Goal: Find specific page/section: Find specific page/section

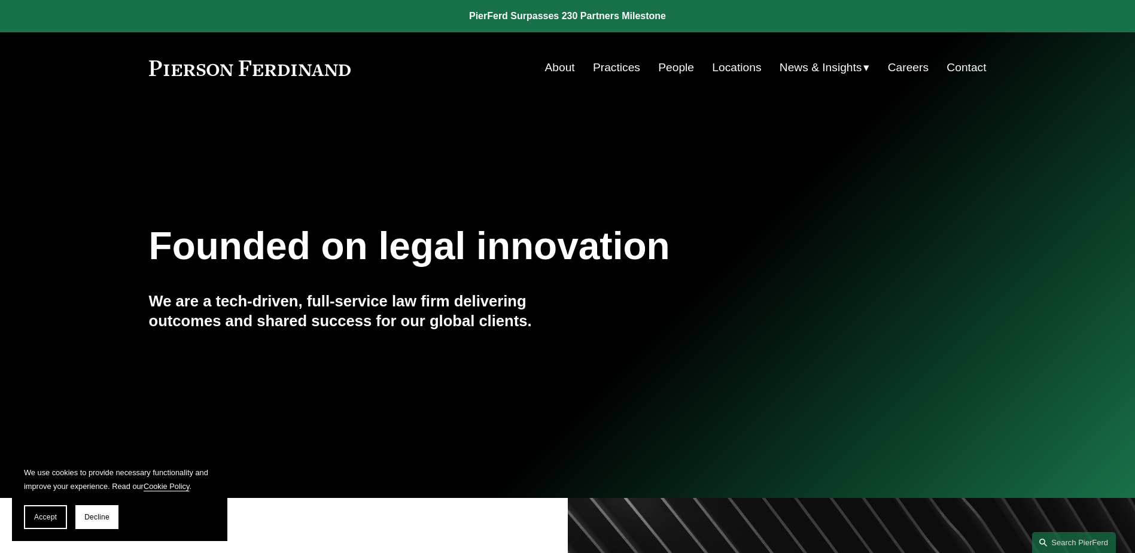
click at [717, 66] on link "Locations" at bounding box center [736, 67] width 49 height 23
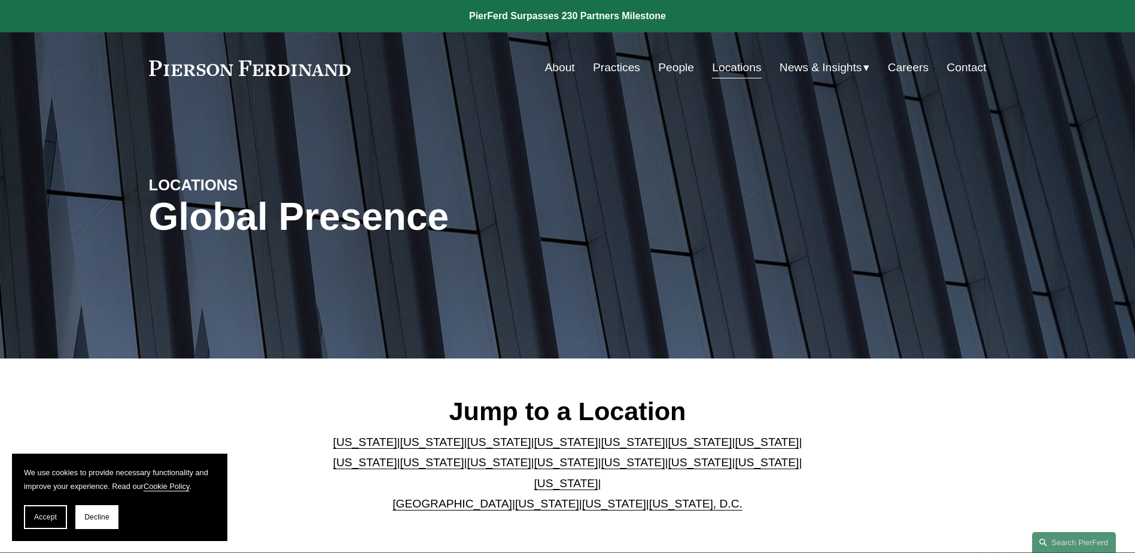
click at [465, 497] on link "United Kingdom" at bounding box center [452, 503] width 120 height 13
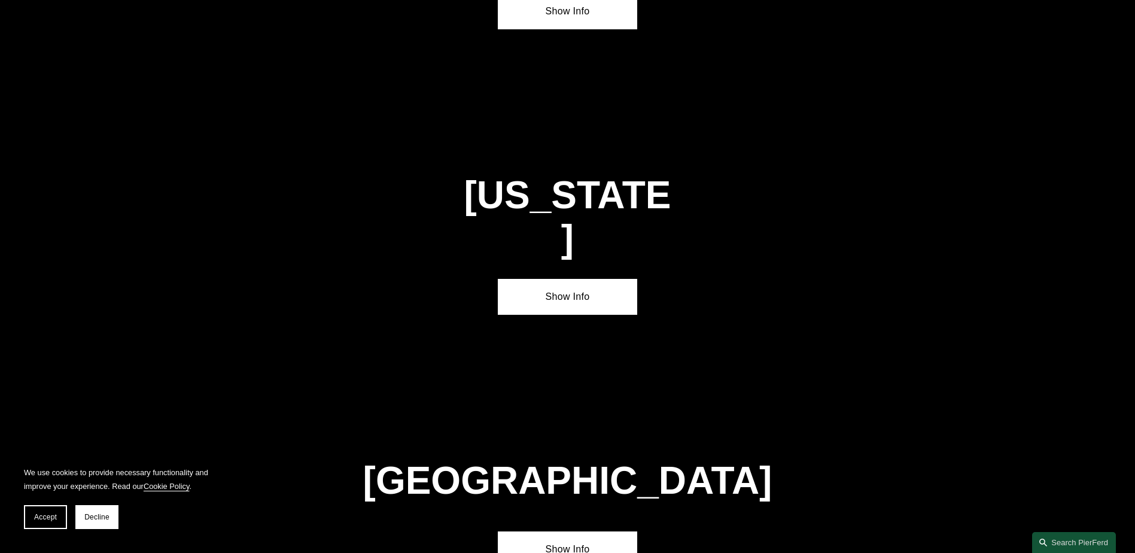
scroll to position [4322, 0]
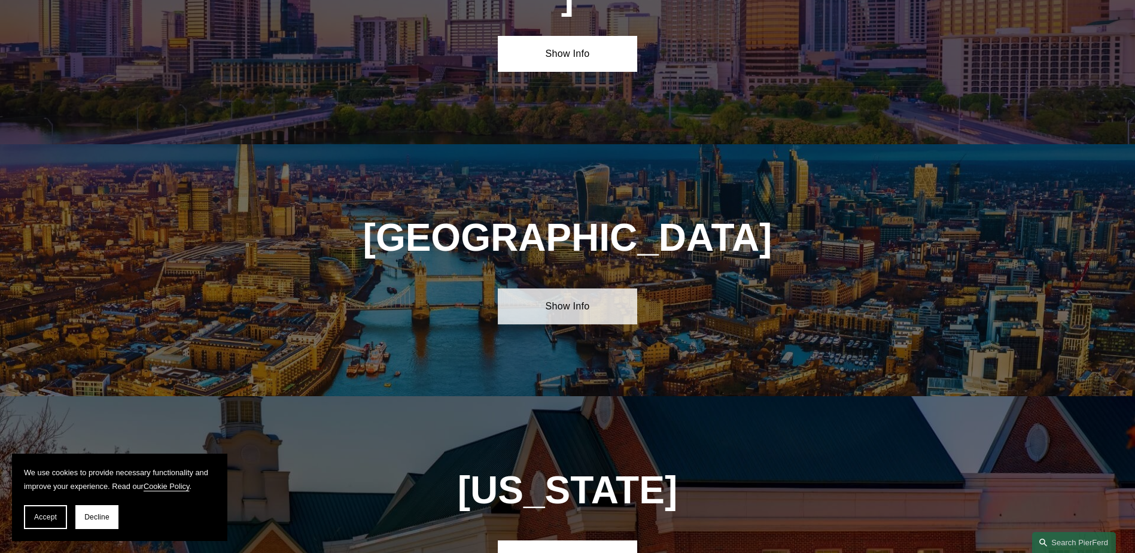
click at [583, 288] on link "Show Info" at bounding box center [567, 306] width 139 height 36
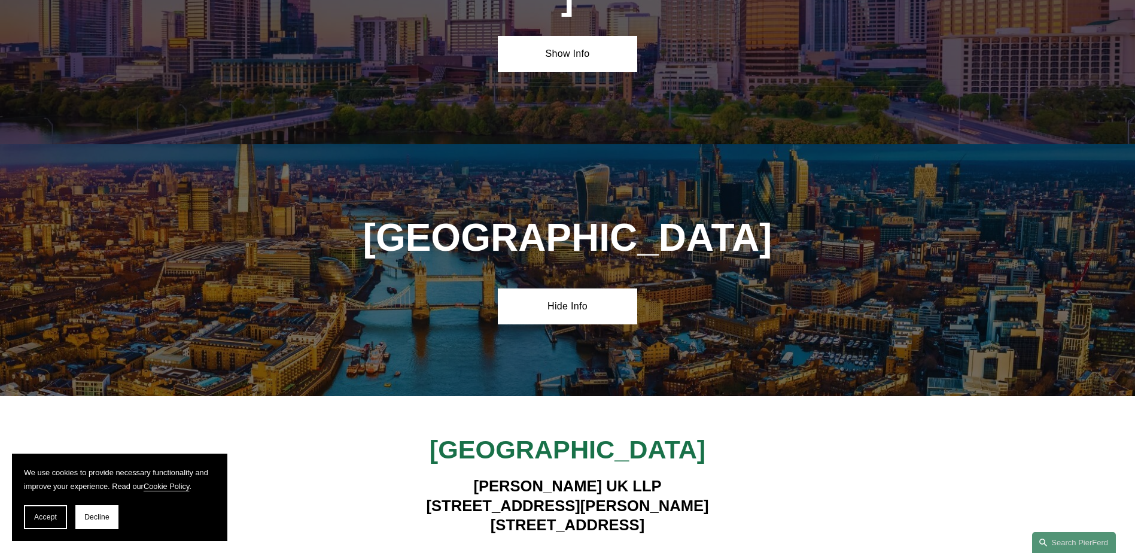
click at [553, 552] on strong "View Lawyers" at bounding box center [562, 559] width 75 height 13
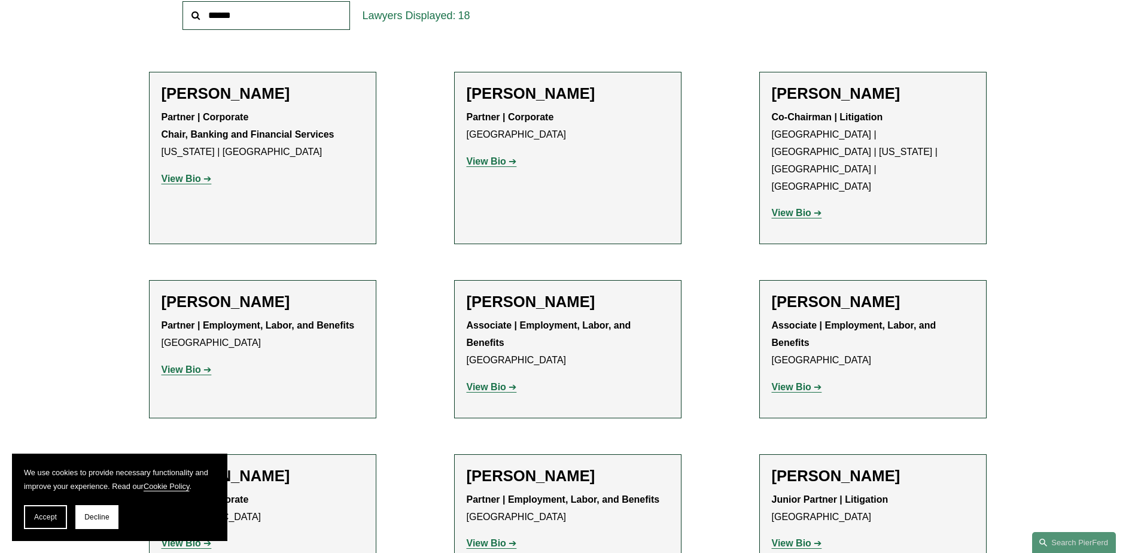
scroll to position [529, 0]
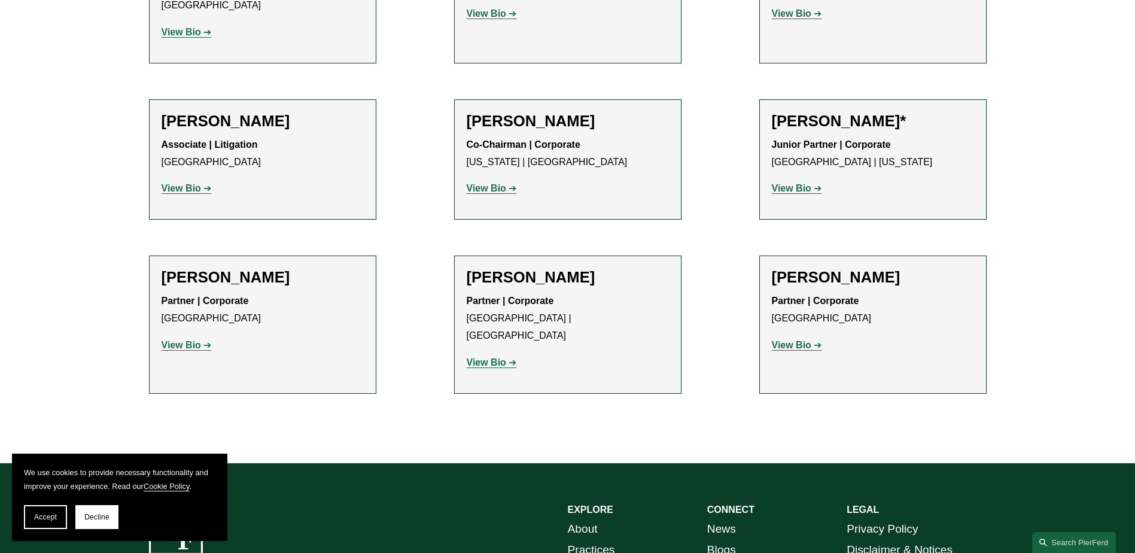
scroll to position [1187, 0]
